Goal: Information Seeking & Learning: Learn about a topic

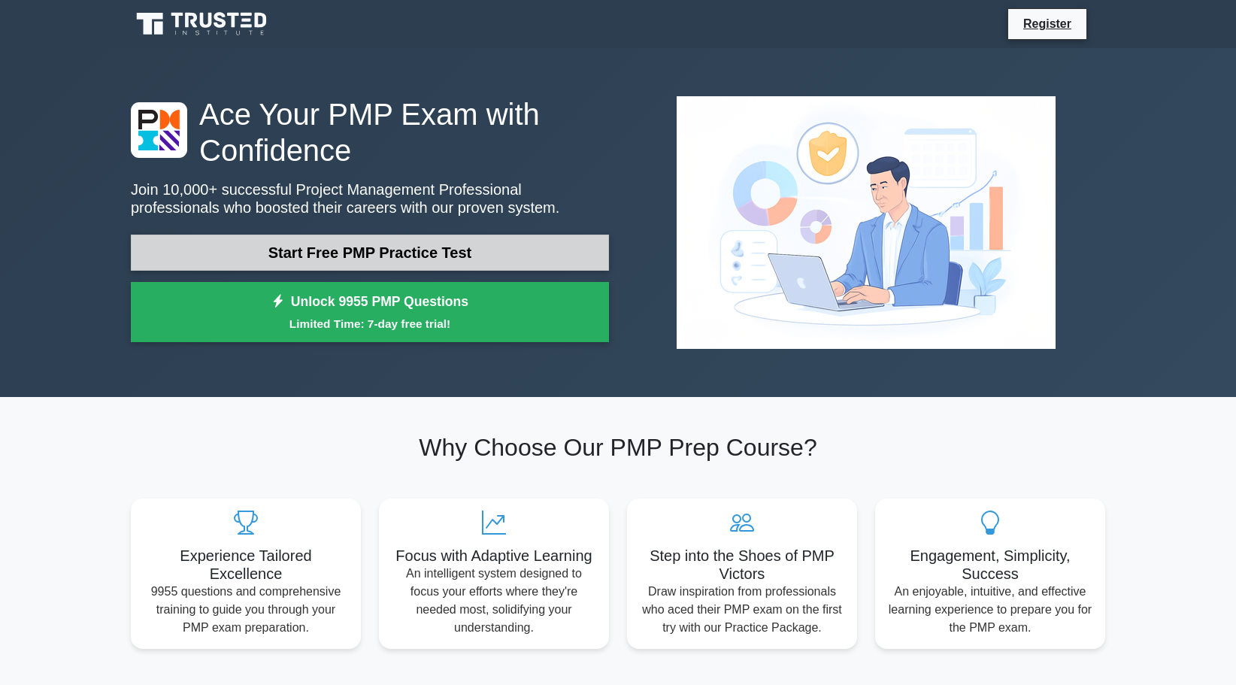
click at [333, 241] on link "Start Free PMP Practice Test" at bounding box center [370, 253] width 478 height 36
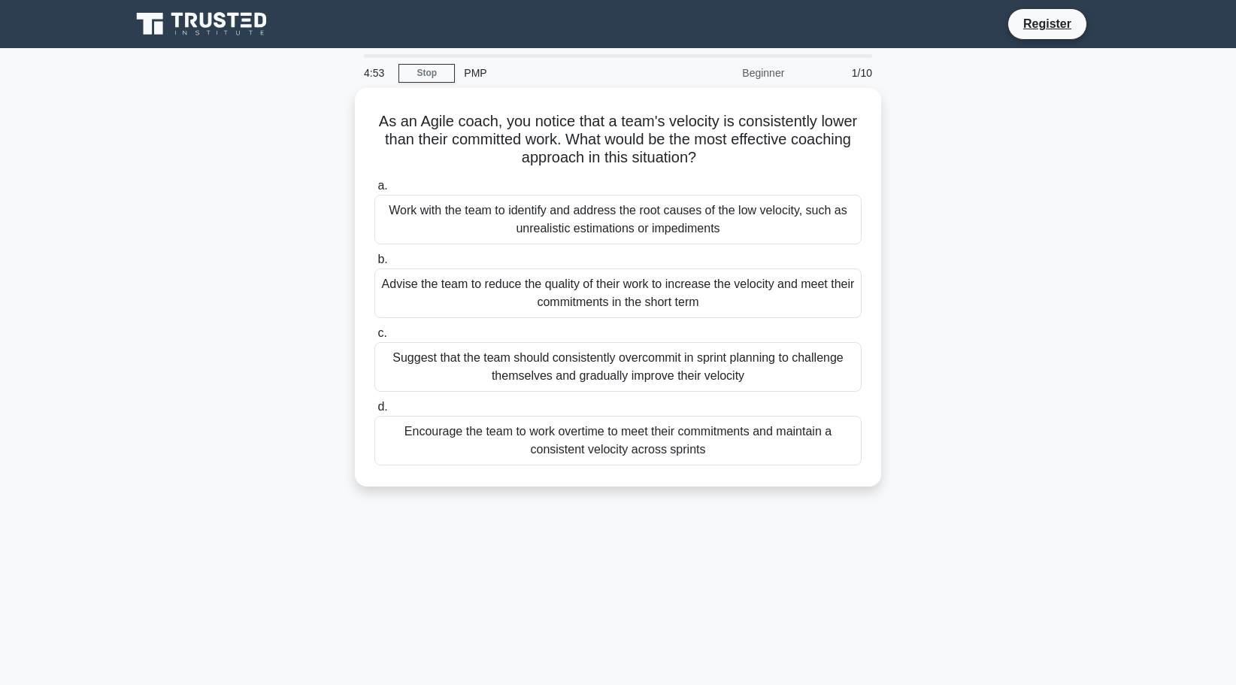
click at [241, 32] on icon at bounding box center [203, 24] width 144 height 29
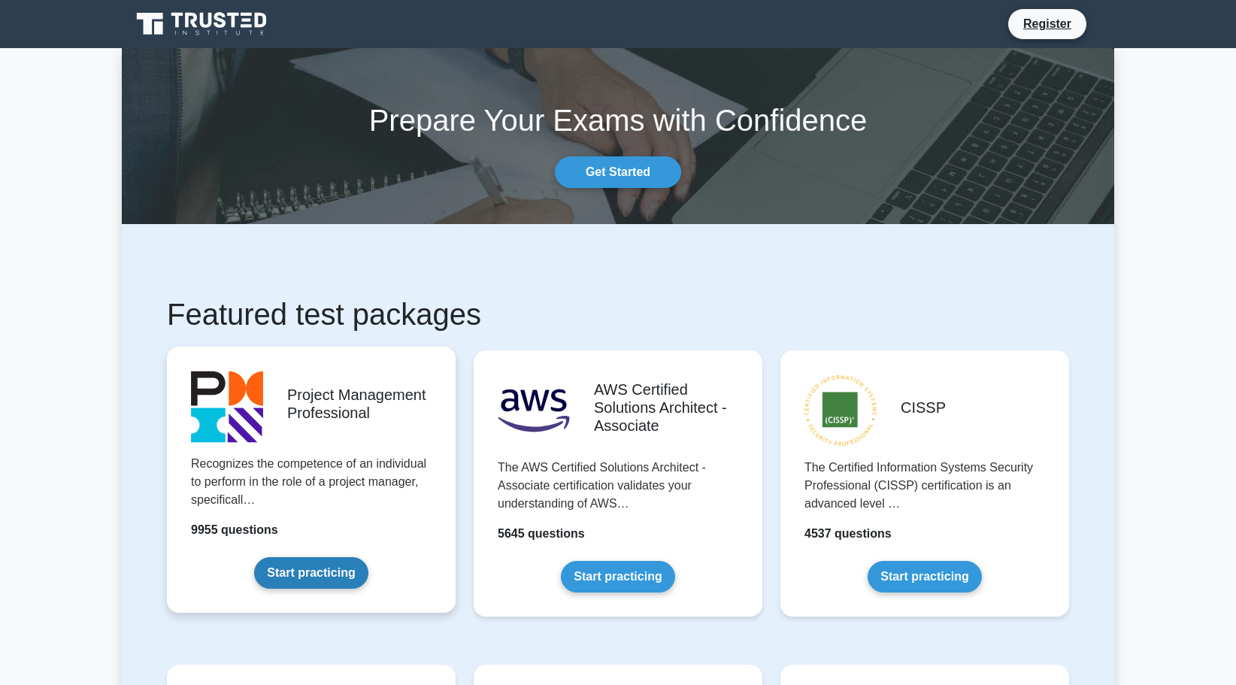
click at [368, 565] on link "Start practicing" at bounding box center [311, 573] width 114 height 32
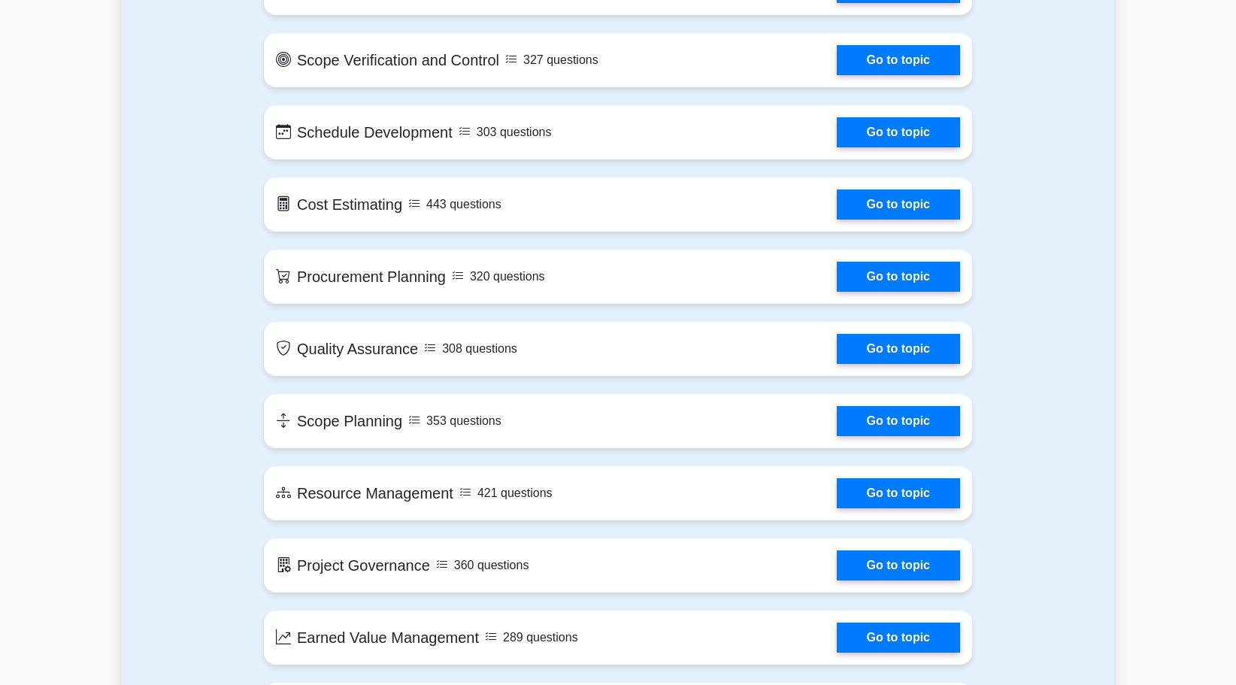
scroll to position [1955, 0]
